Goal: Information Seeking & Learning: Find contact information

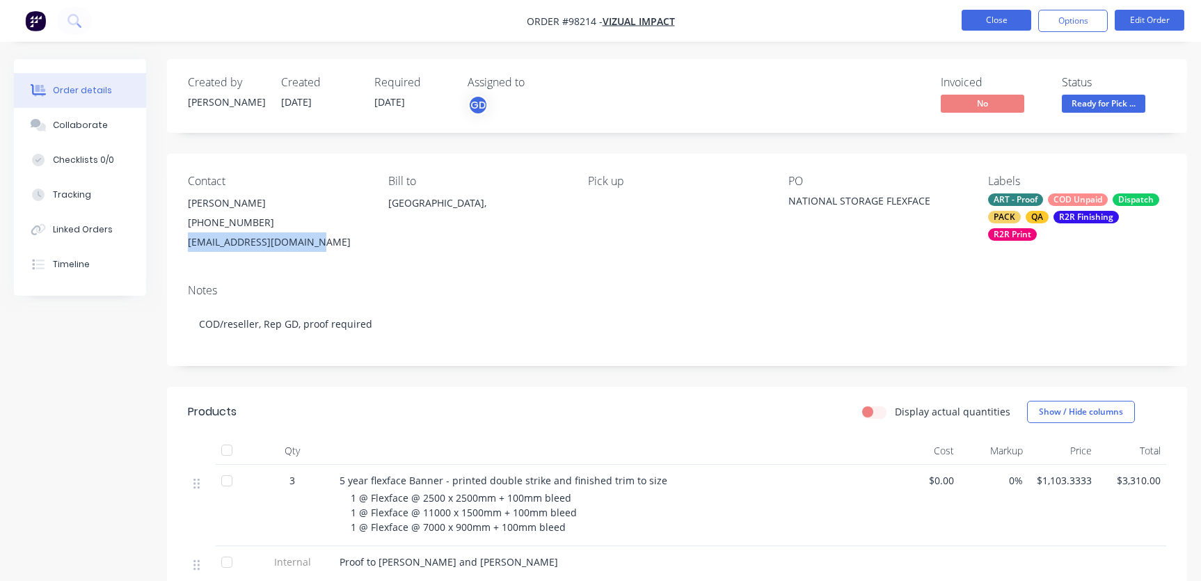
click at [998, 25] on button "Close" at bounding box center [997, 20] width 70 height 21
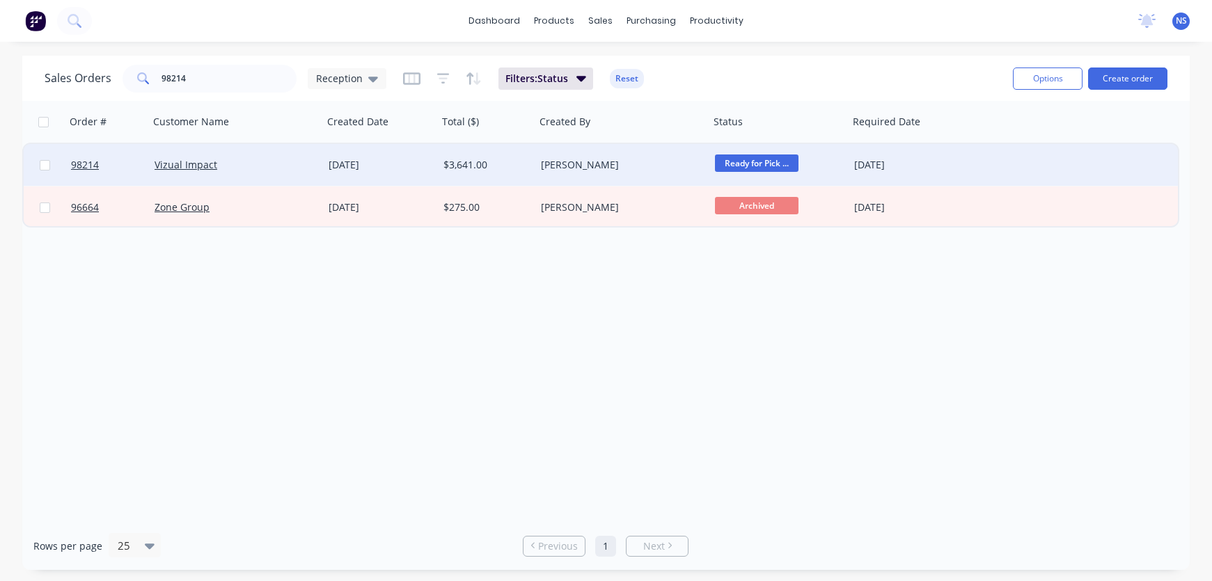
click at [940, 161] on div "[DATE]" at bounding box center [909, 165] width 111 height 14
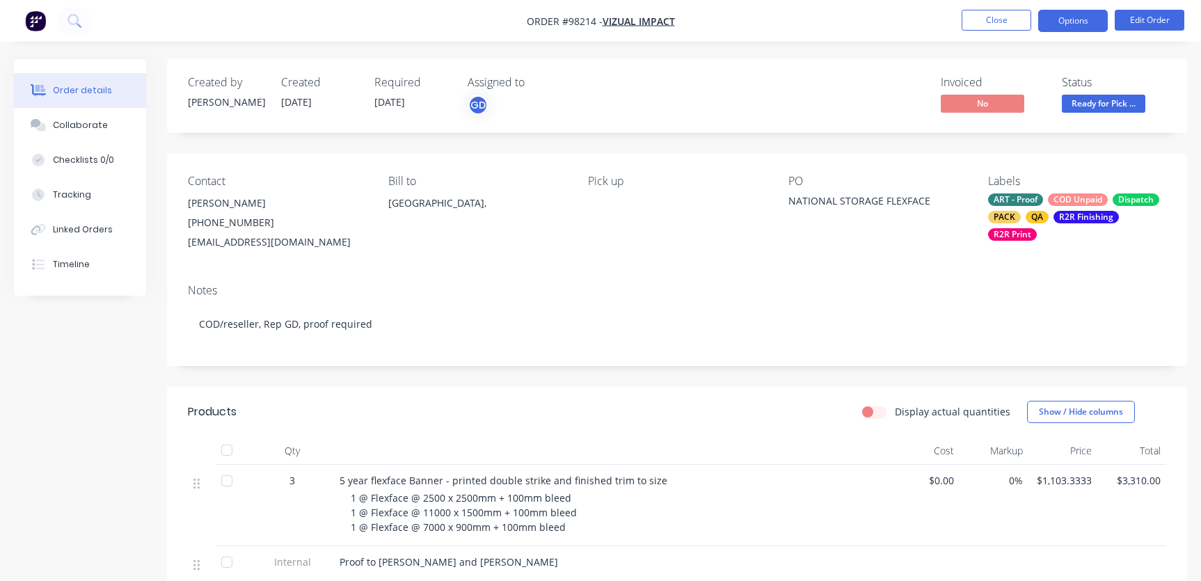
click at [1062, 19] on button "Options" at bounding box center [1073, 21] width 70 height 22
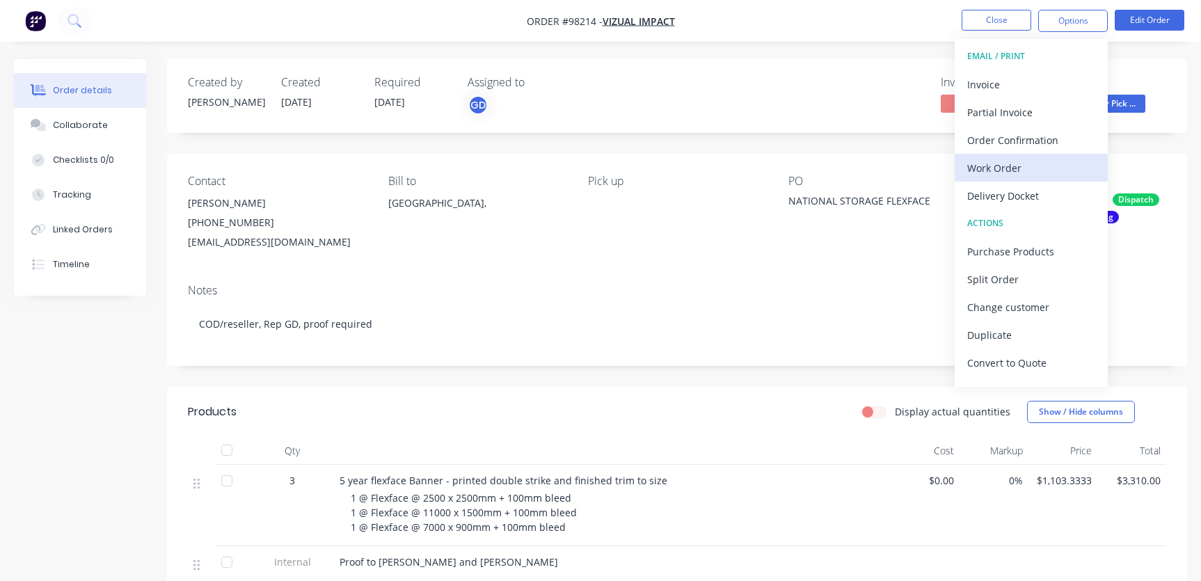
click at [1014, 171] on div "Work Order" at bounding box center [1031, 168] width 128 height 20
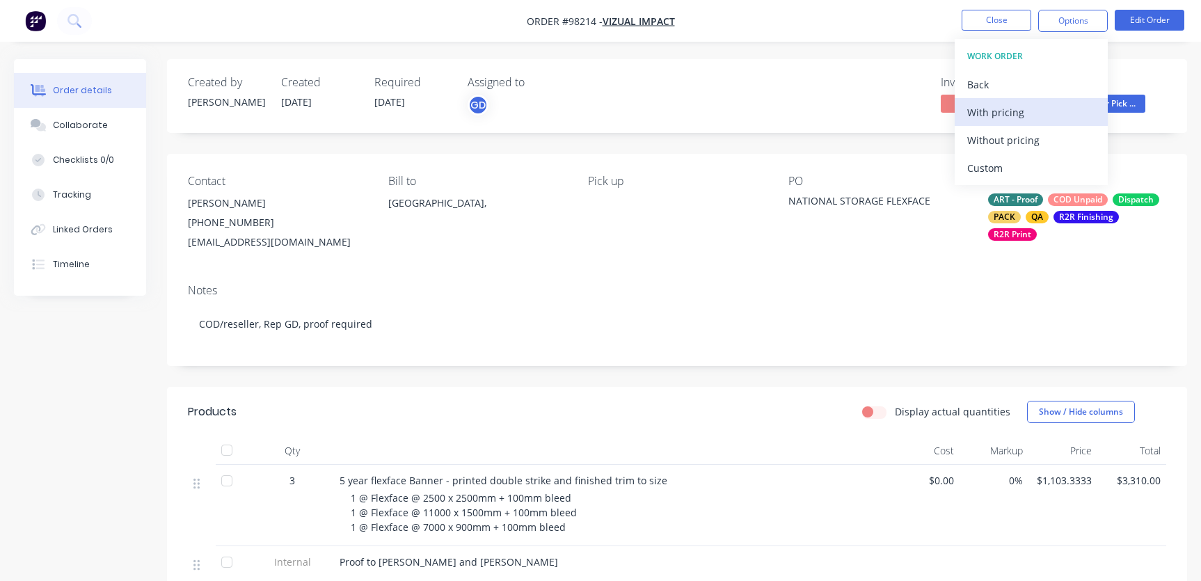
click at [1006, 109] on div "With pricing" at bounding box center [1031, 112] width 128 height 20
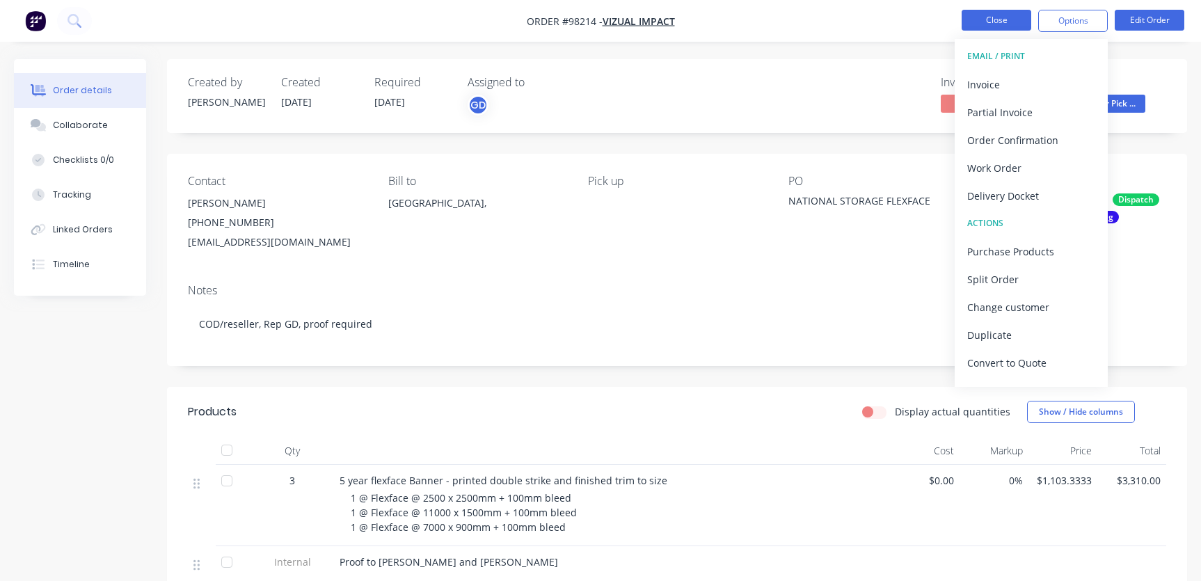
click at [987, 21] on button "Close" at bounding box center [997, 20] width 70 height 21
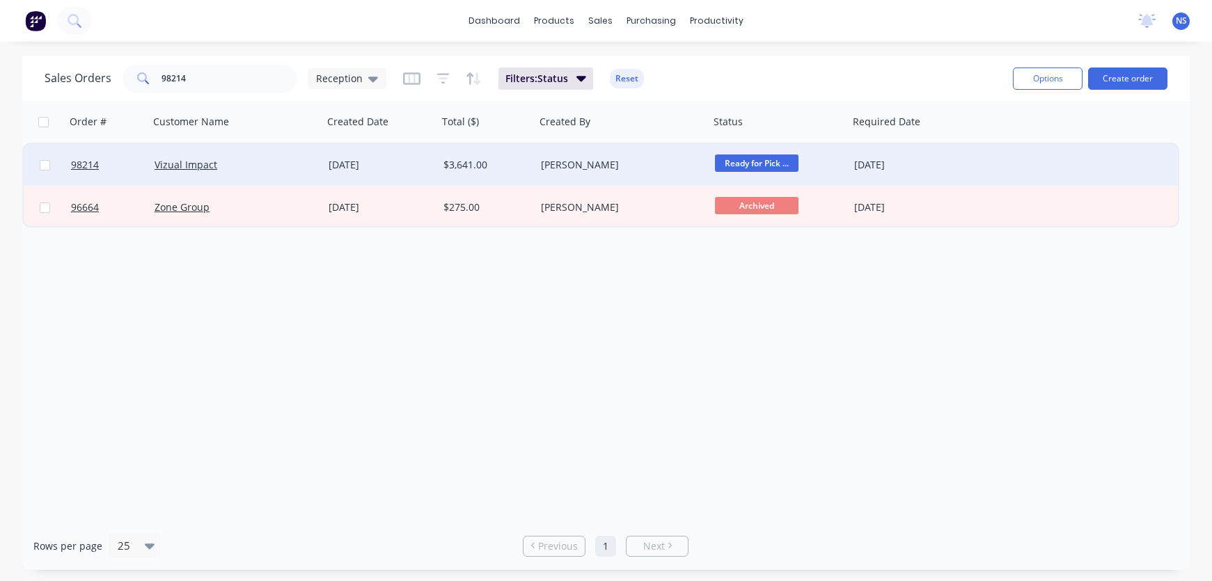
click at [290, 168] on div "Vizual Impact" at bounding box center [232, 165] width 155 height 14
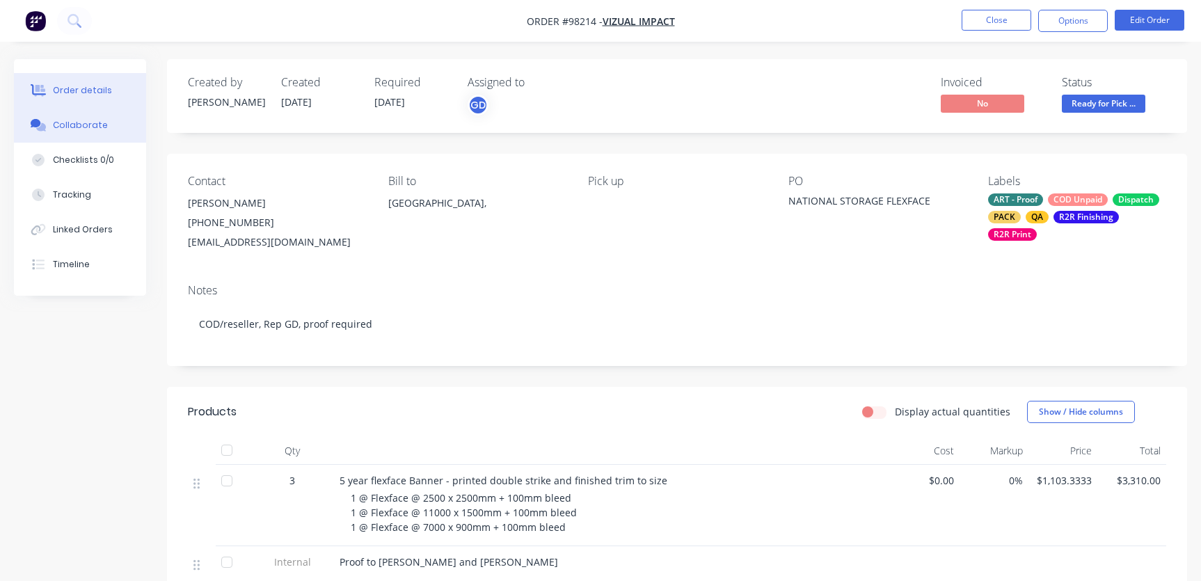
click at [70, 122] on div "Collaborate" at bounding box center [80, 125] width 55 height 13
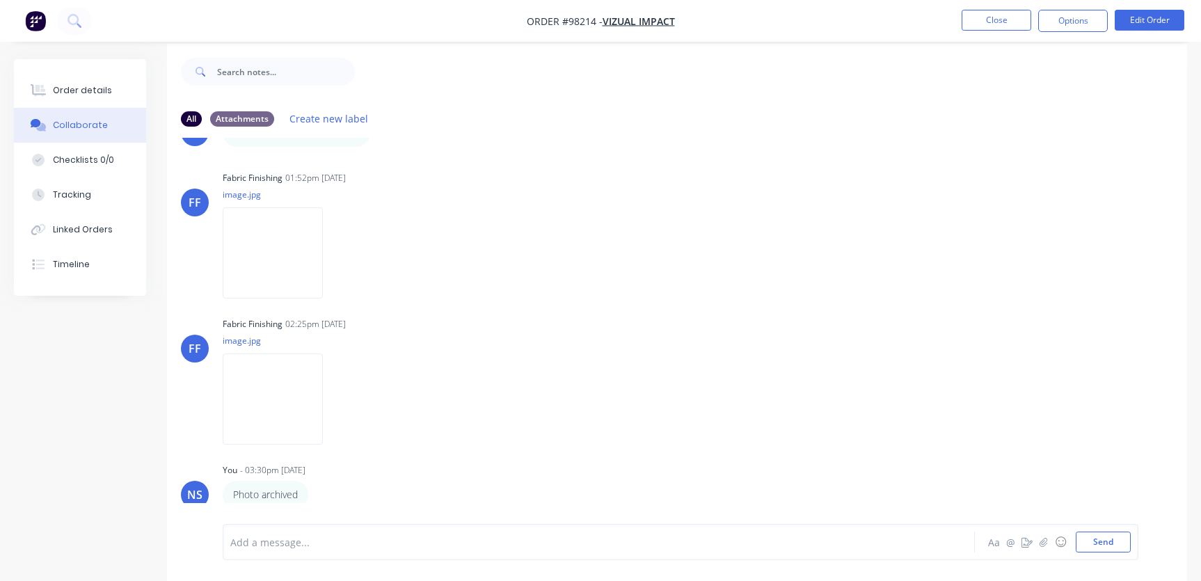
scroll to position [21, 0]
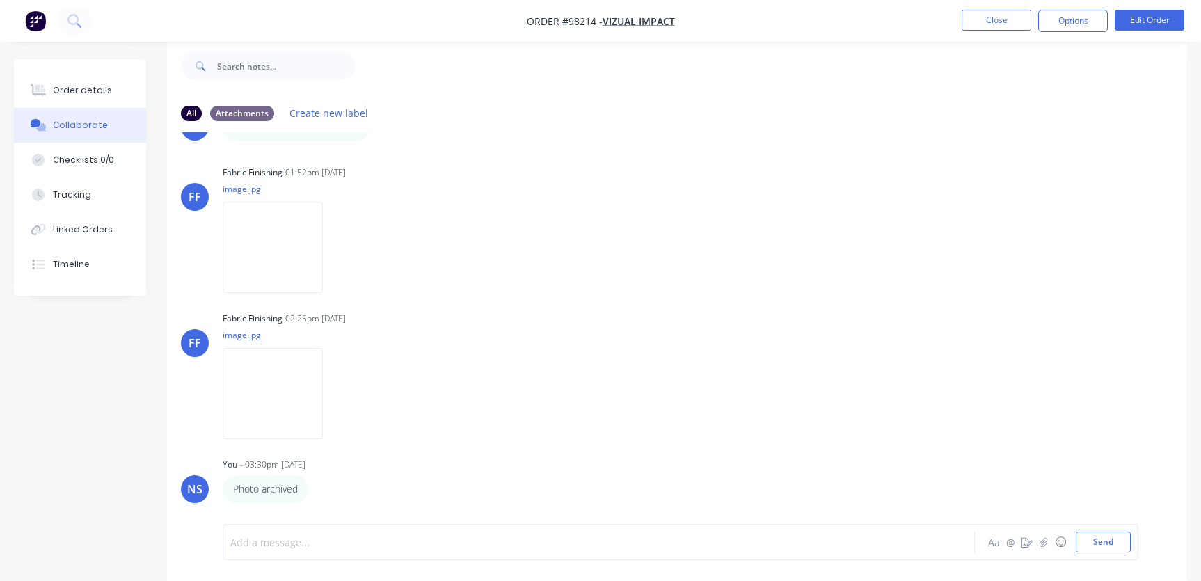
click at [296, 541] on div at bounding box center [568, 542] width 675 height 15
click at [1006, 22] on button "Close" at bounding box center [997, 20] width 70 height 21
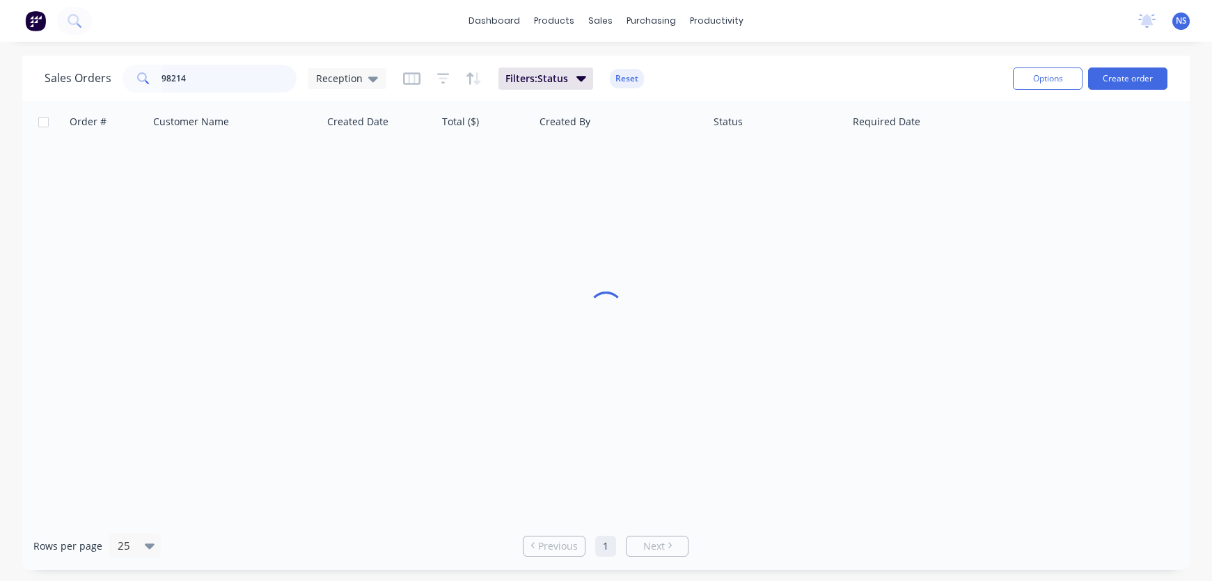
click at [209, 82] on input "98214" at bounding box center [229, 79] width 136 height 28
type input "98242"
click at [296, 164] on div "Samurai [PERSON_NAME]" at bounding box center [232, 165] width 155 height 14
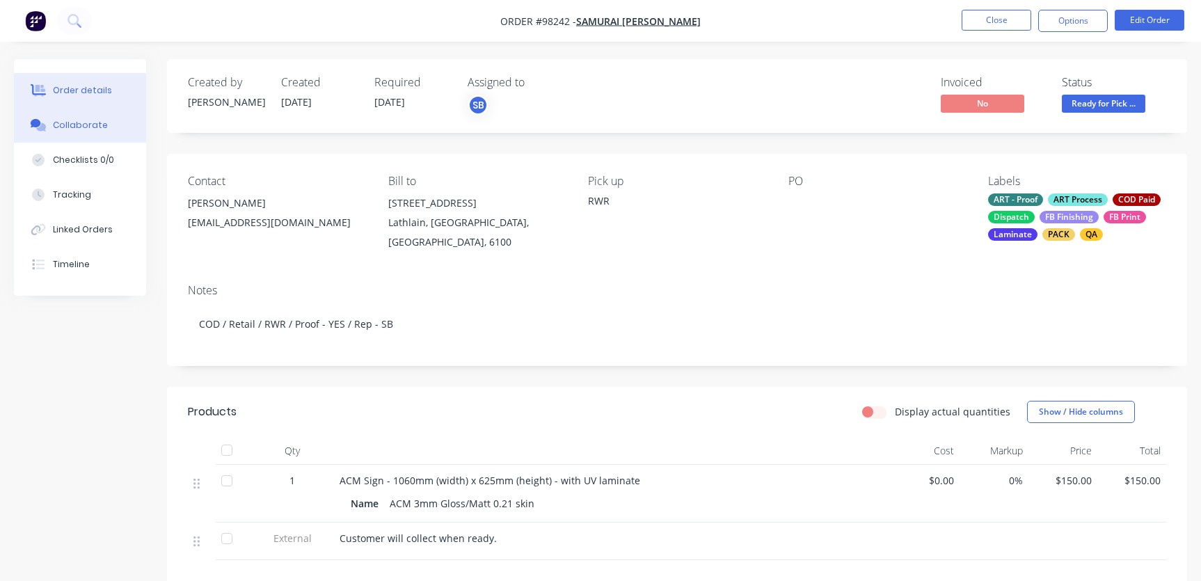
click at [84, 125] on div "Collaborate" at bounding box center [80, 125] width 55 height 13
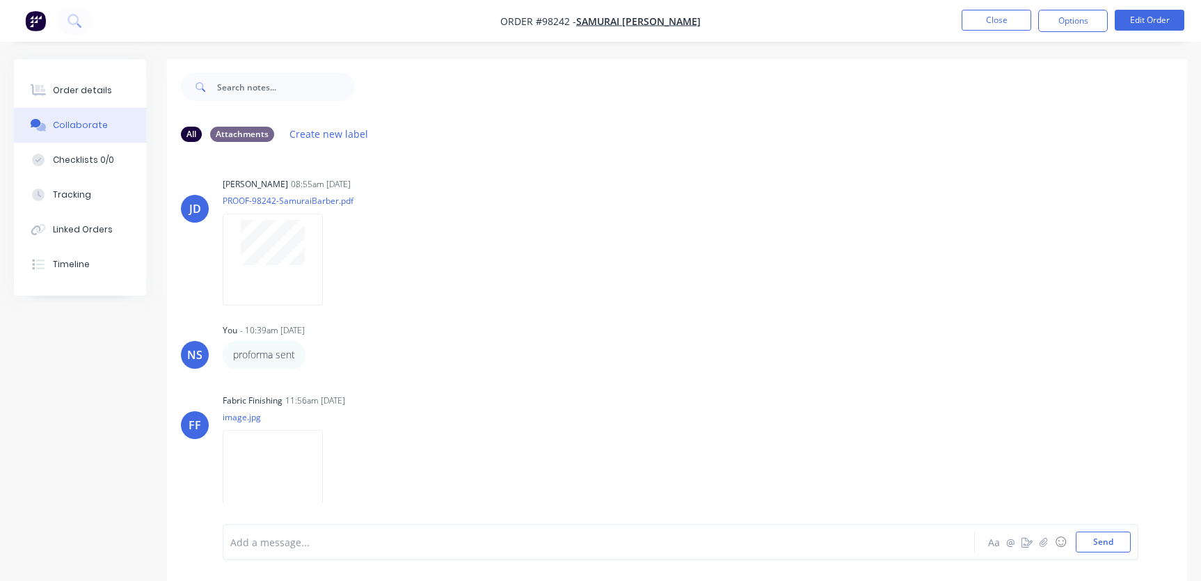
click at [269, 537] on div at bounding box center [568, 542] width 675 height 15
click at [64, 86] on div "Order details" at bounding box center [82, 90] width 59 height 13
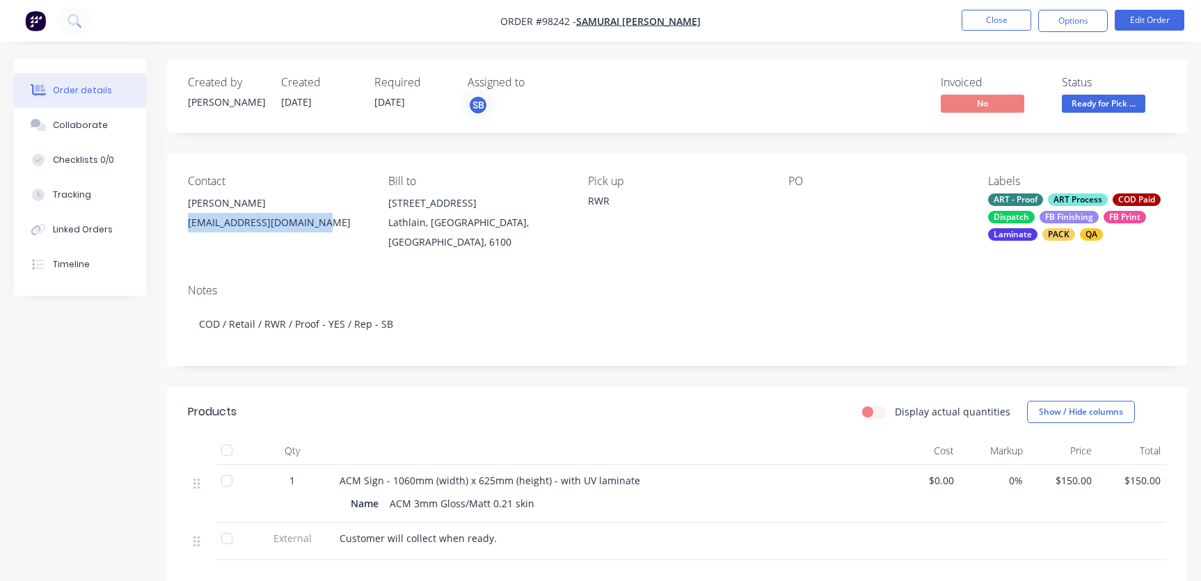
drag, startPoint x: 327, startPoint y: 219, endPoint x: 183, endPoint y: 216, distance: 144.1
click at [183, 216] on div "Contact Inoue Kentaro [EMAIL_ADDRESS][DOMAIN_NAME] Bill to [STREET_ADDRESS] Pic…" at bounding box center [677, 213] width 1020 height 119
copy div "[EMAIL_ADDRESS][DOMAIN_NAME]"
click at [1011, 21] on button "Close" at bounding box center [997, 20] width 70 height 21
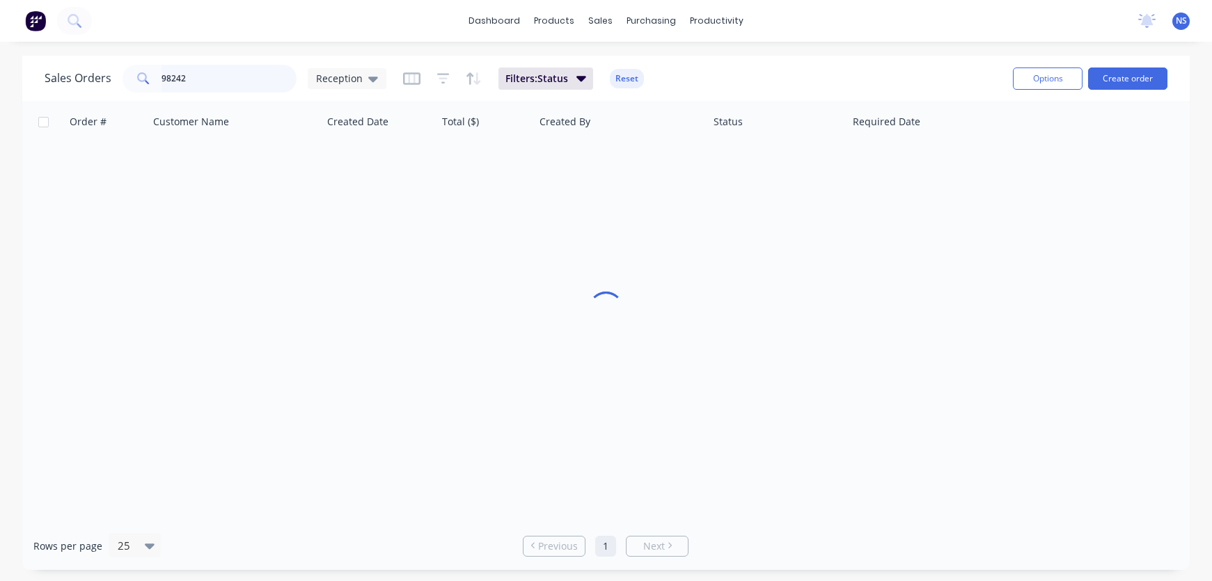
click at [223, 81] on input "98242" at bounding box center [229, 79] width 136 height 28
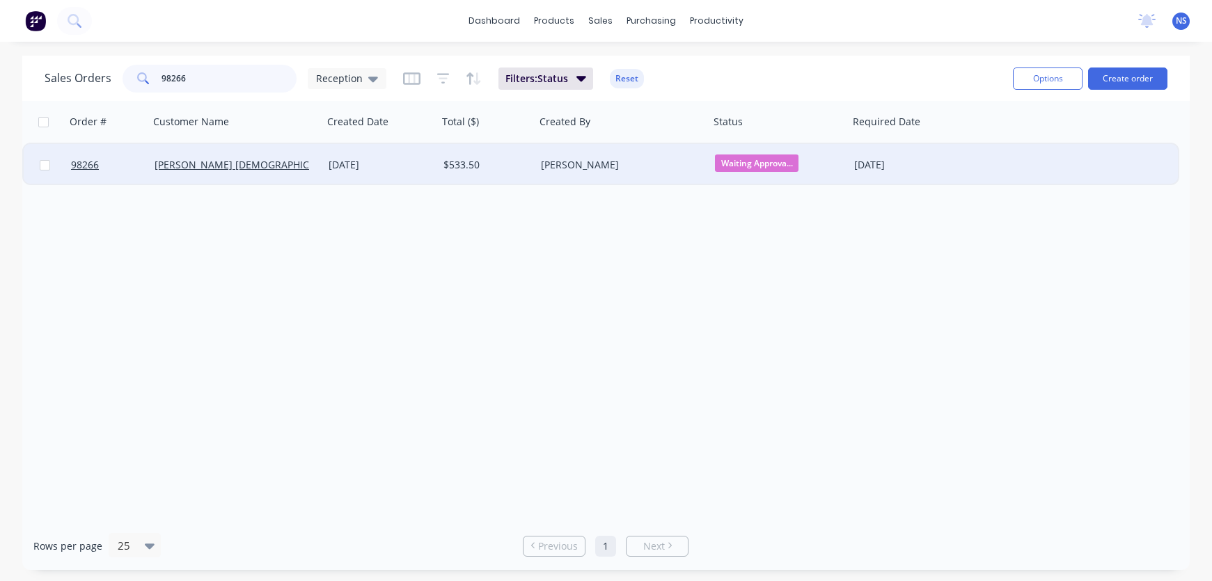
type input "98266"
click at [672, 164] on div "[PERSON_NAME]" at bounding box center [618, 165] width 155 height 14
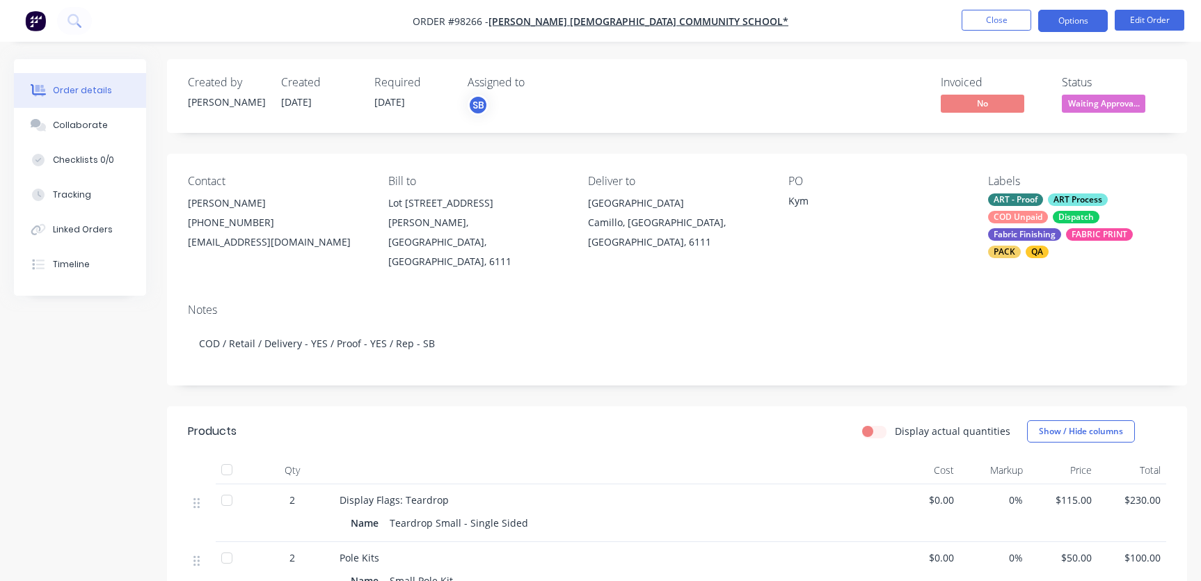
click at [1076, 25] on button "Options" at bounding box center [1073, 21] width 70 height 22
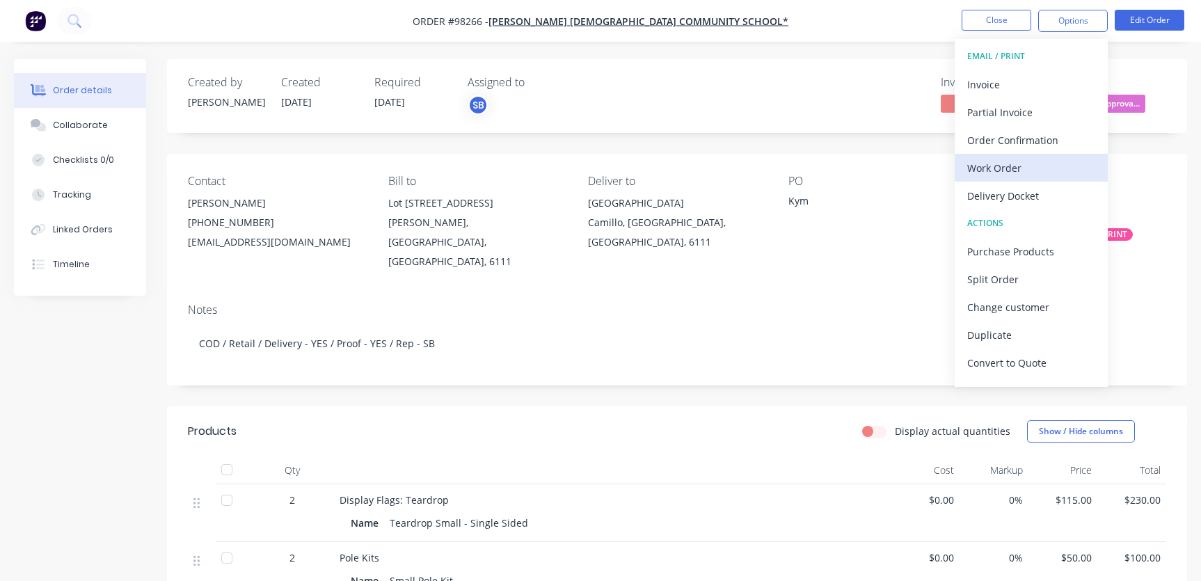
click at [1022, 163] on div "Work Order" at bounding box center [1031, 168] width 128 height 20
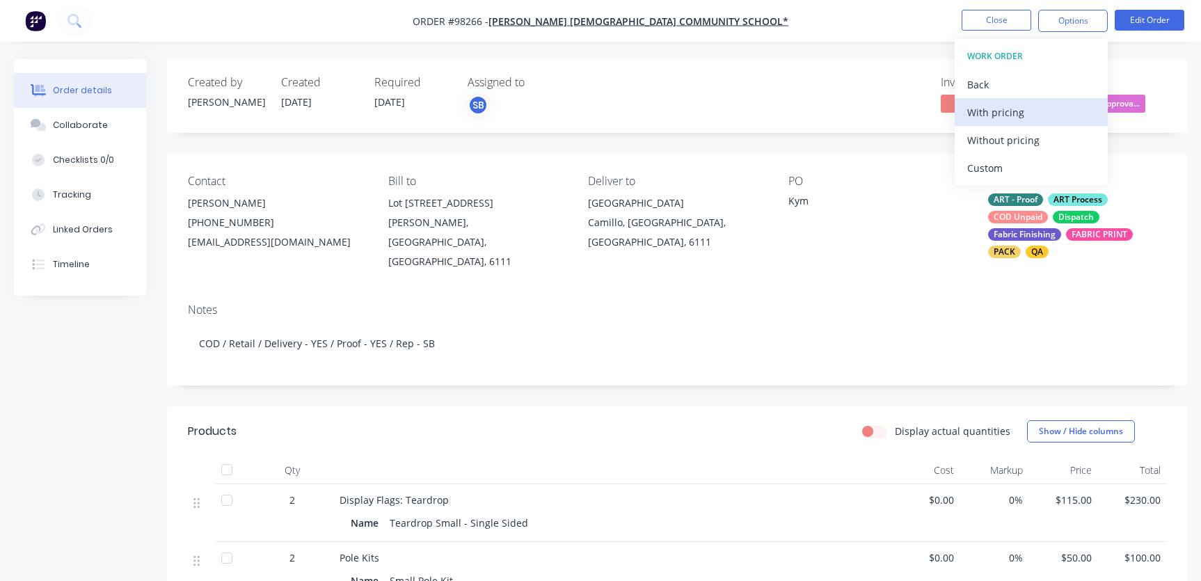
click at [991, 113] on div "With pricing" at bounding box center [1031, 112] width 128 height 20
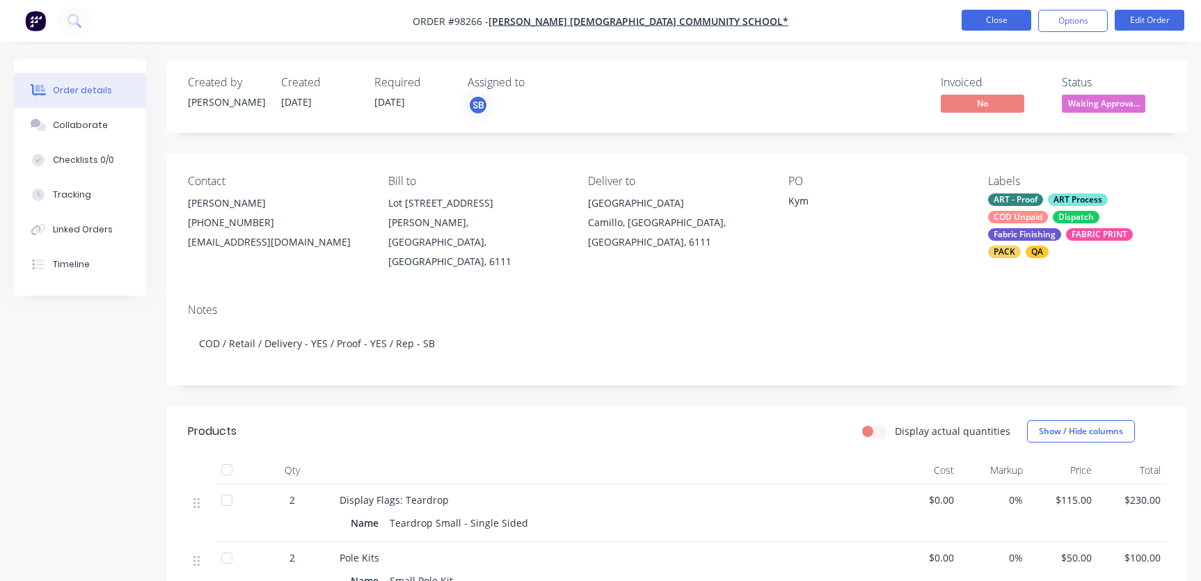
click at [999, 17] on button "Close" at bounding box center [997, 20] width 70 height 21
